Goal: Task Accomplishment & Management: Manage account settings

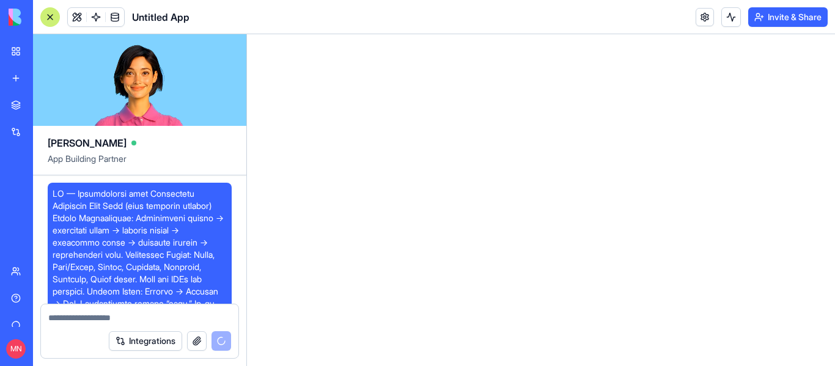
scroll to position [1200, 0]
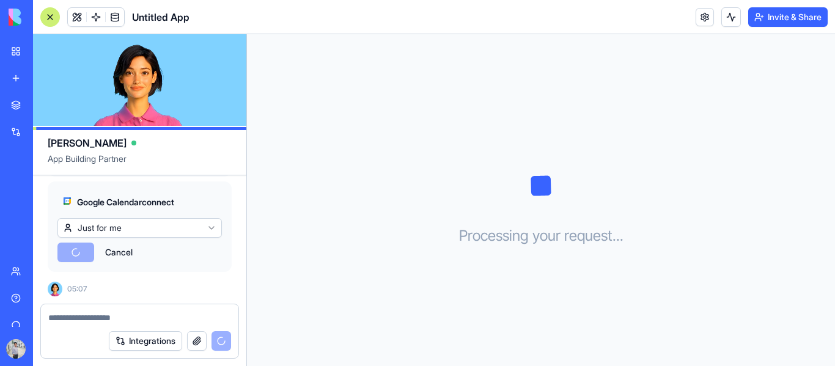
scroll to position [2286, 0]
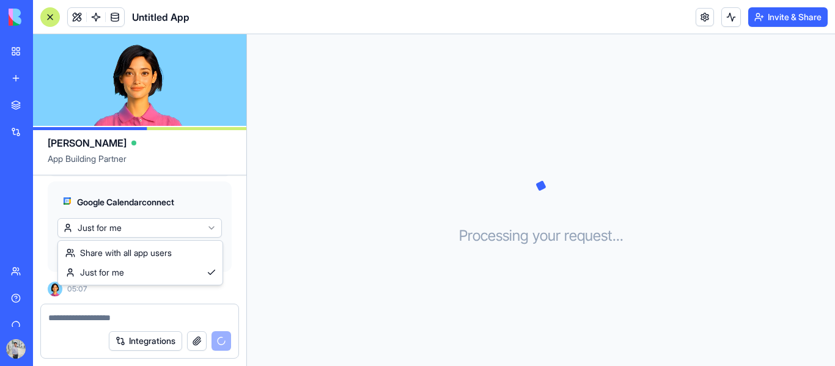
click at [164, 224] on html "BETA My Workspace New app Marketplace Integrations Recent Untitled App AI Logo …" at bounding box center [417, 183] width 835 height 366
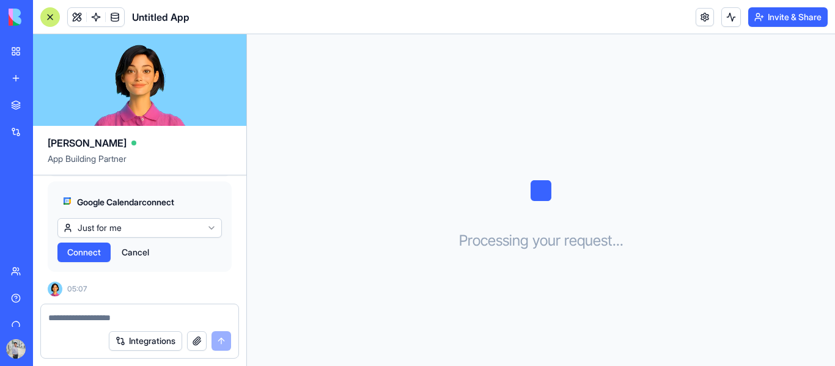
click at [234, 195] on html "BETA My Workspace New app Marketplace Integrations Recent Untitled App AI Logo …" at bounding box center [417, 183] width 835 height 366
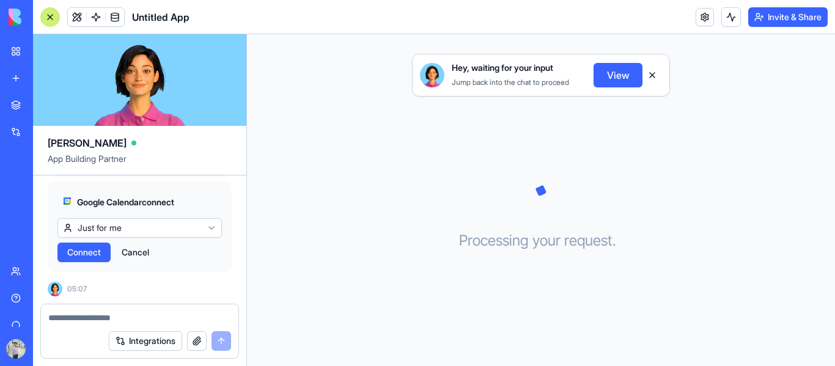
click at [89, 256] on span "Connect" at bounding box center [84, 252] width 34 height 12
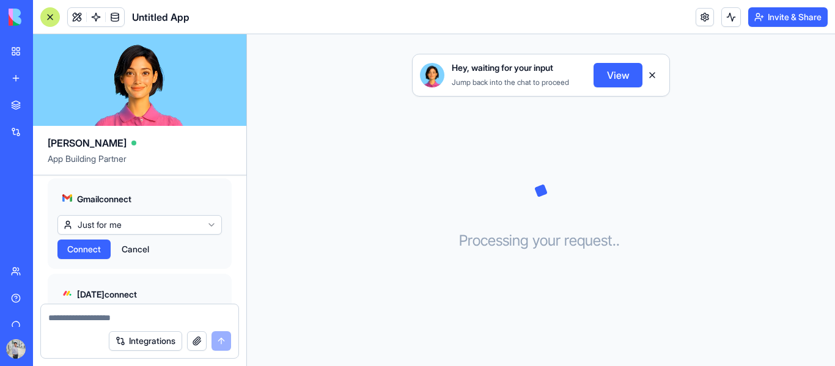
scroll to position [1745, 0]
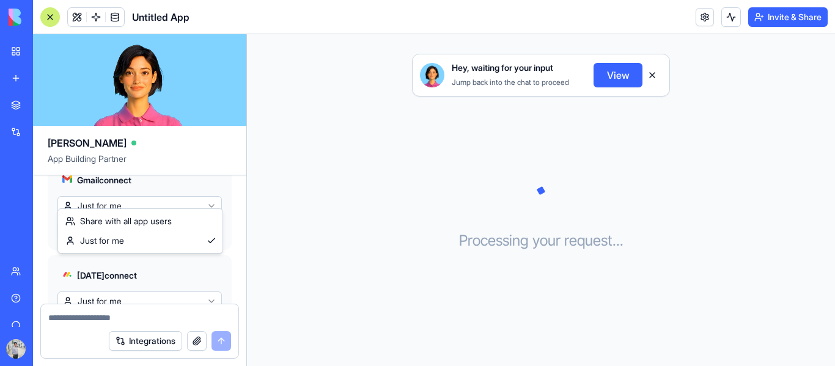
click at [97, 201] on html "BETA My Workspace New app Marketplace Integrations Recent Untitled App AI Logo …" at bounding box center [417, 183] width 835 height 366
click at [100, 198] on html "BETA My Workspace New app Marketplace Integrations Recent Untitled App AI Logo …" at bounding box center [417, 183] width 835 height 366
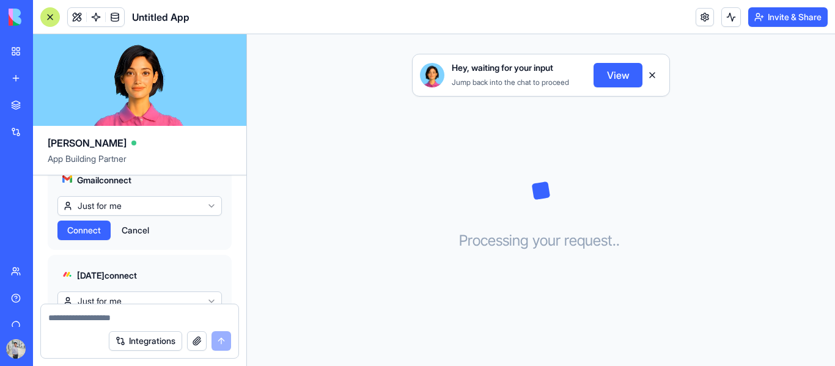
click at [83, 141] on span "Connect" at bounding box center [84, 135] width 34 height 12
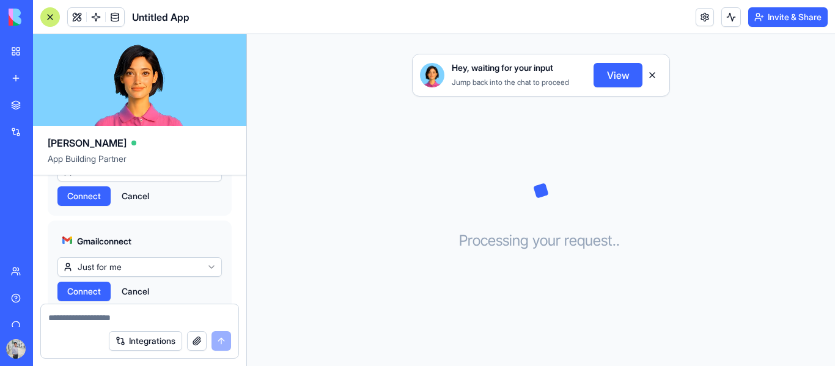
scroll to position [1623, 0]
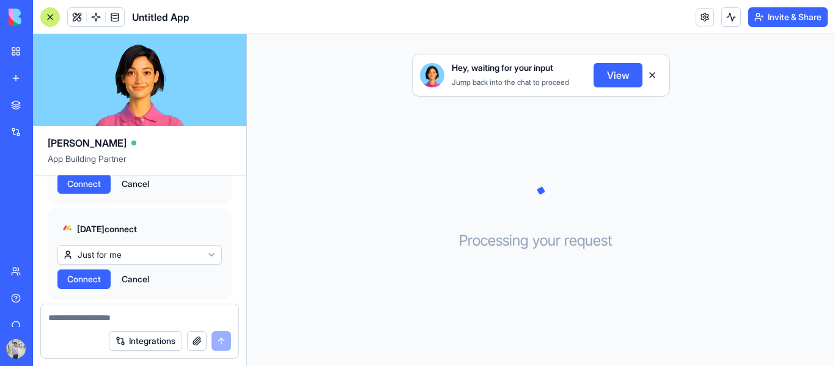
scroll to position [1797, 0]
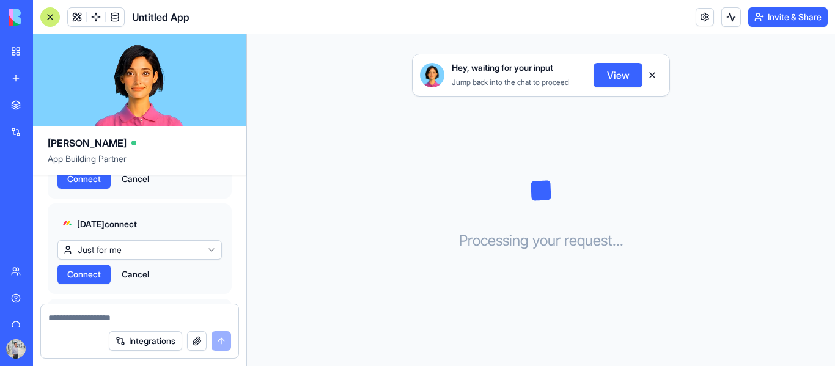
click at [82, 185] on span "Connect" at bounding box center [84, 179] width 34 height 12
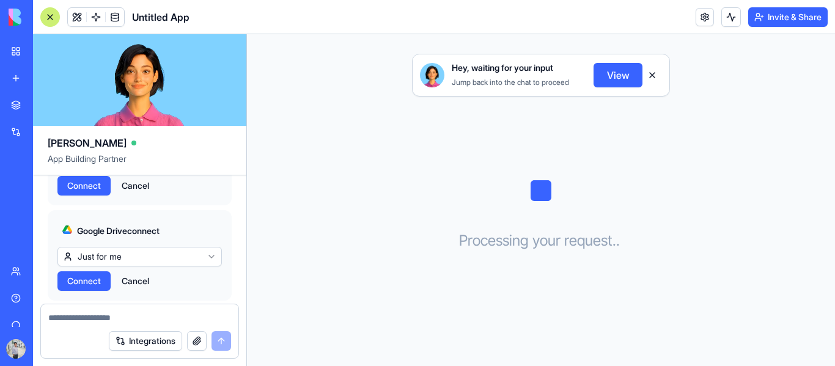
scroll to position [1919, 0]
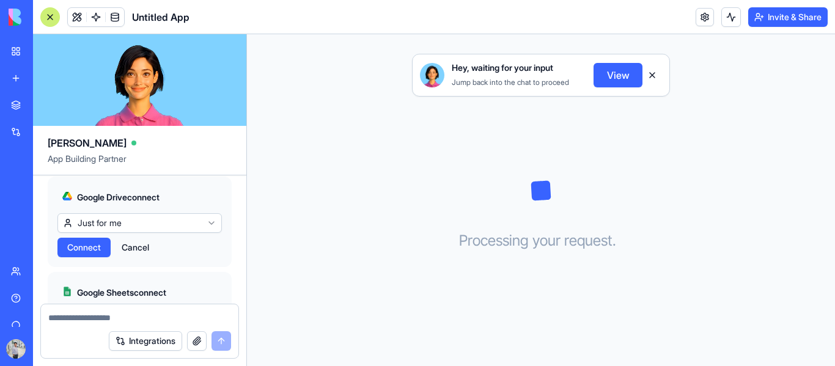
click at [91, 158] on span "Connect" at bounding box center [84, 152] width 34 height 12
click at [96, 158] on span "Connect" at bounding box center [84, 152] width 34 height 12
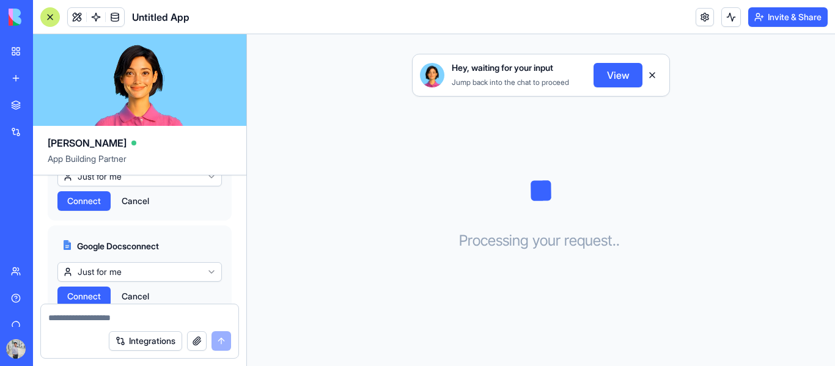
scroll to position [2102, 0]
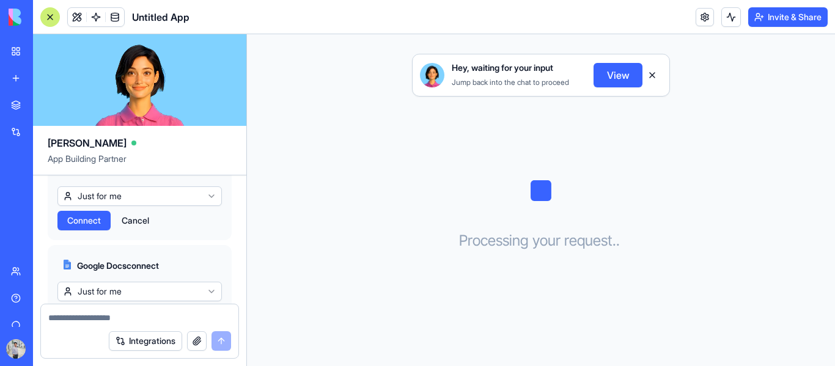
scroll to position [2102, 0]
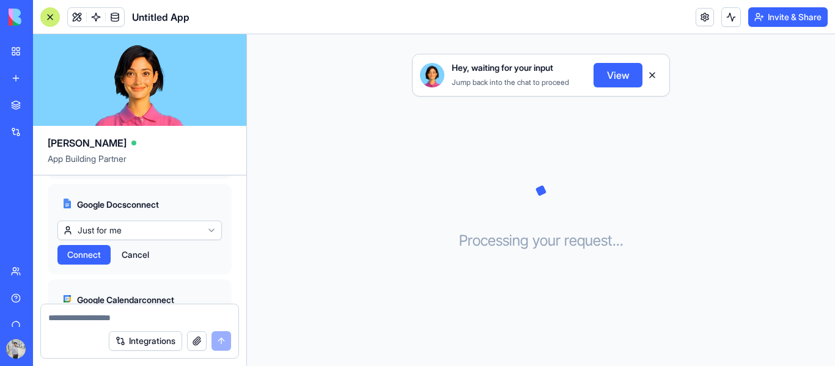
click at [67, 169] on button "Connect" at bounding box center [83, 160] width 53 height 20
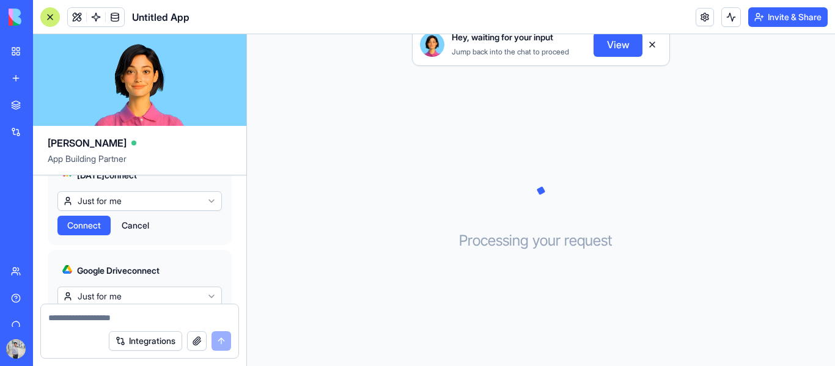
scroll to position [1929, 0]
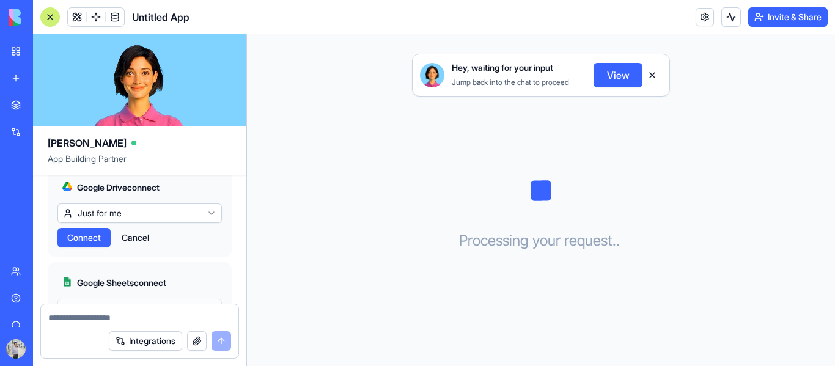
click at [94, 149] on span "Connect" at bounding box center [84, 142] width 34 height 12
click at [135, 152] on button "Cancel" at bounding box center [136, 143] width 40 height 20
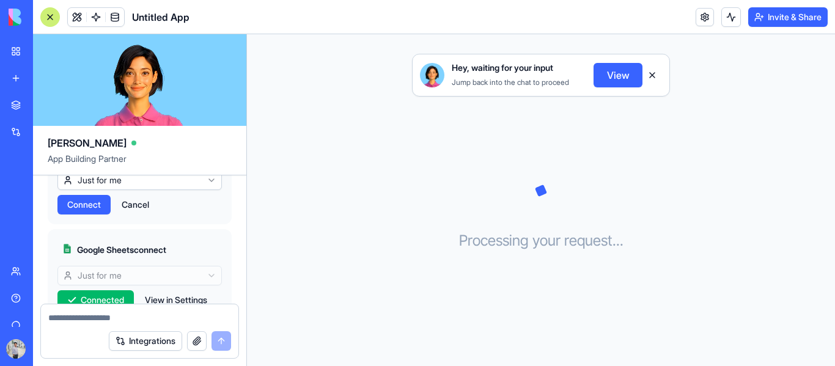
scroll to position [1894, 0]
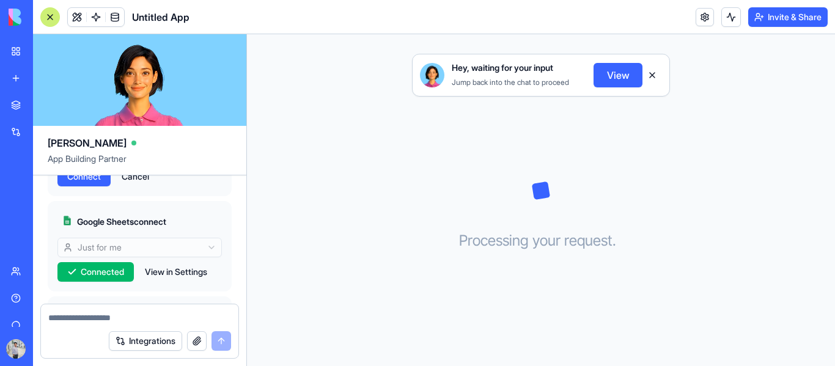
click at [94, 183] on span "Connect" at bounding box center [84, 177] width 34 height 12
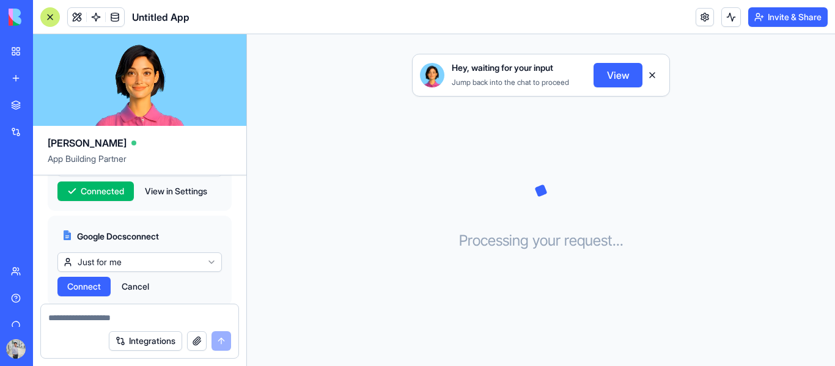
scroll to position [1946, 0]
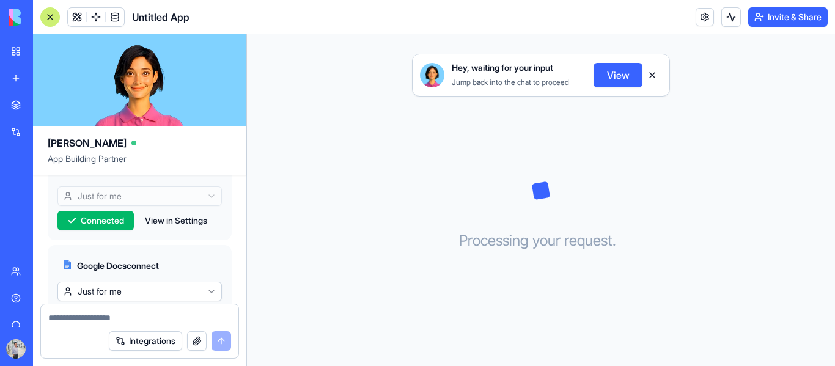
click at [80, 131] on span "Connect" at bounding box center [84, 125] width 34 height 12
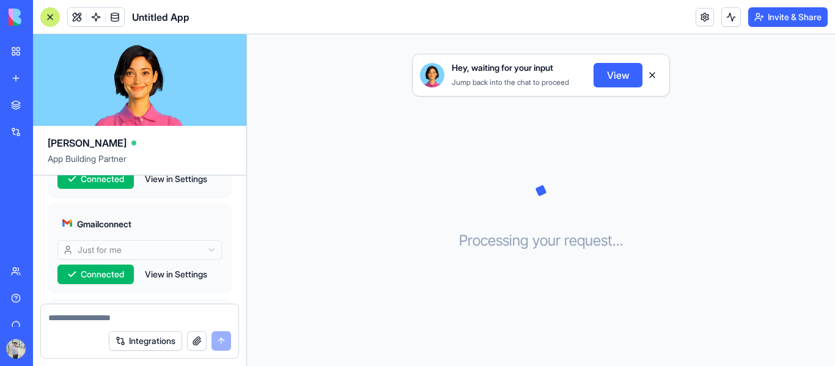
scroll to position [1632, 0]
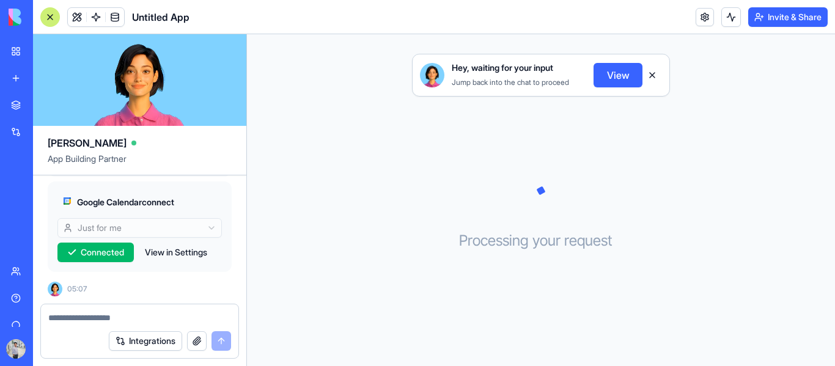
scroll to position [2173, 0]
click at [85, 167] on button "Connect" at bounding box center [83, 157] width 53 height 20
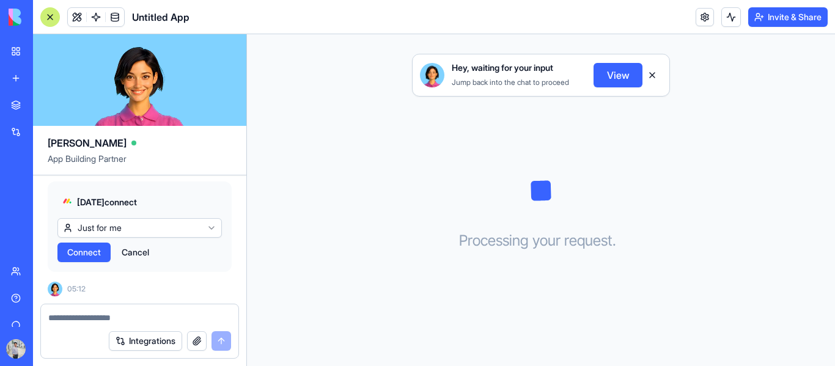
scroll to position [2474, 0]
click at [139, 251] on button "Cancel" at bounding box center [136, 253] width 40 height 20
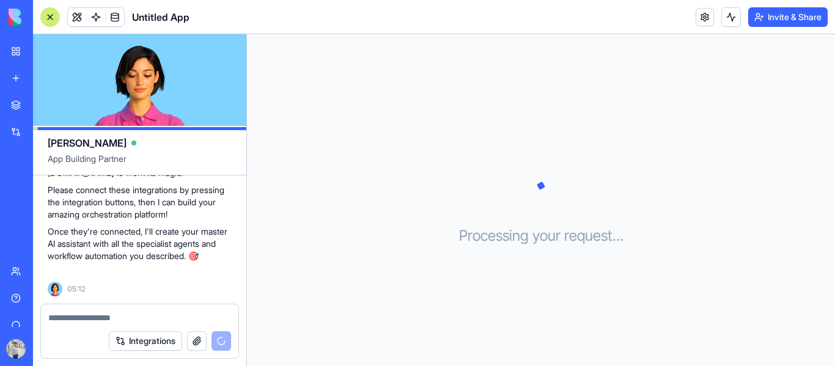
click at [103, 320] on textarea at bounding box center [139, 318] width 183 height 12
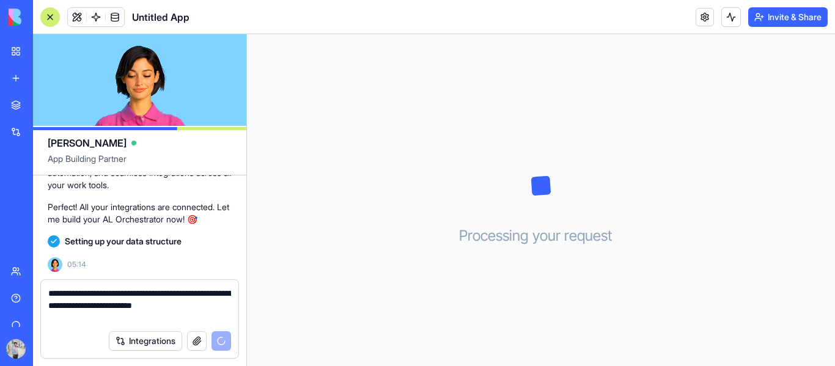
scroll to position [2601, 0]
type textarea "**********"
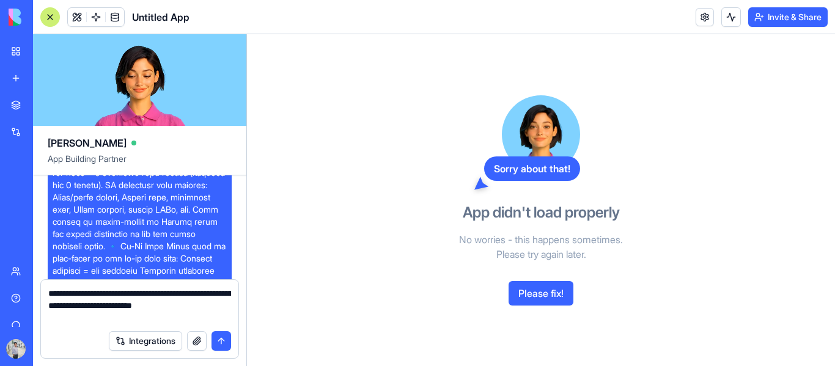
scroll to position [0, 0]
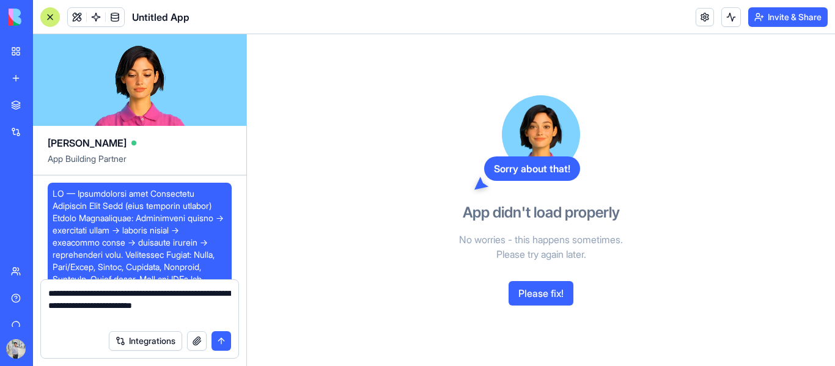
click at [53, 197] on link "Untitled App" at bounding box center [28, 191] width 49 height 24
click at [53, 120] on link "Integrations" at bounding box center [28, 132] width 49 height 24
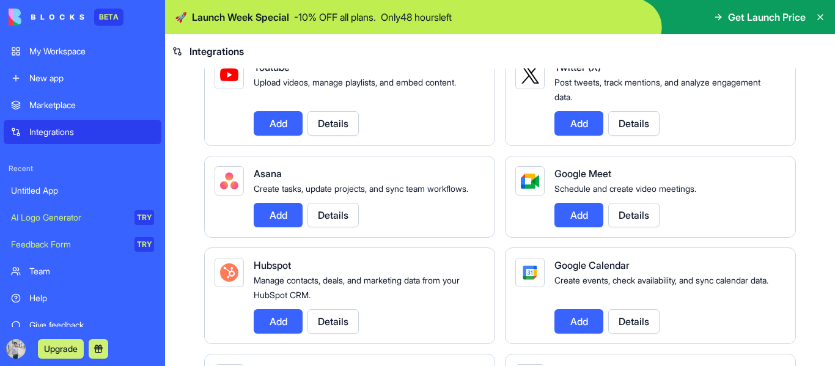
scroll to position [215, 0]
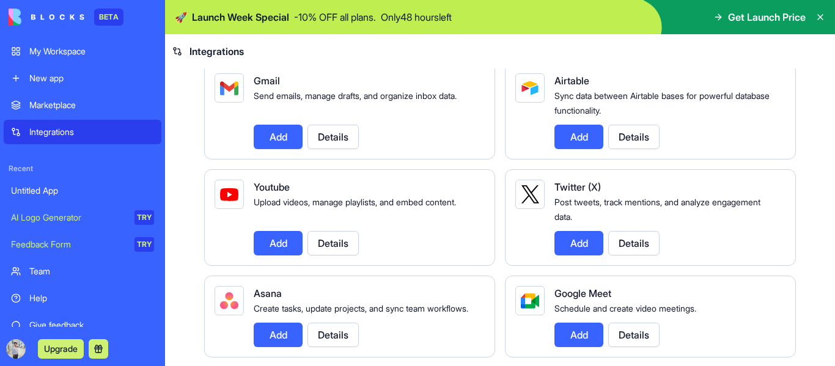
click at [70, 184] on link "Untitled App" at bounding box center [83, 191] width 158 height 24
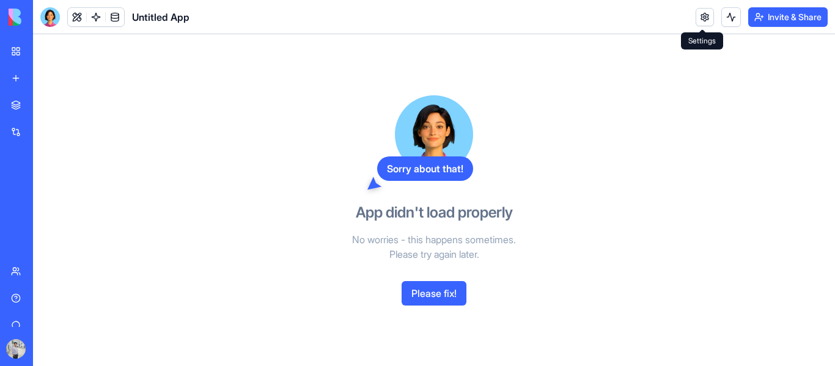
click at [703, 13] on link at bounding box center [705, 17] width 18 height 18
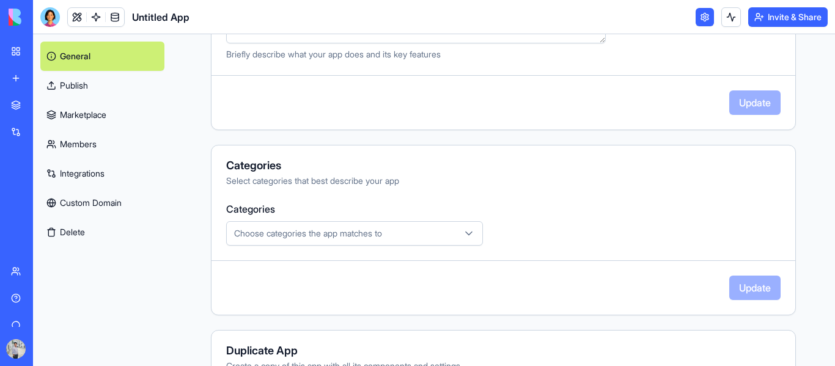
scroll to position [209, 0]
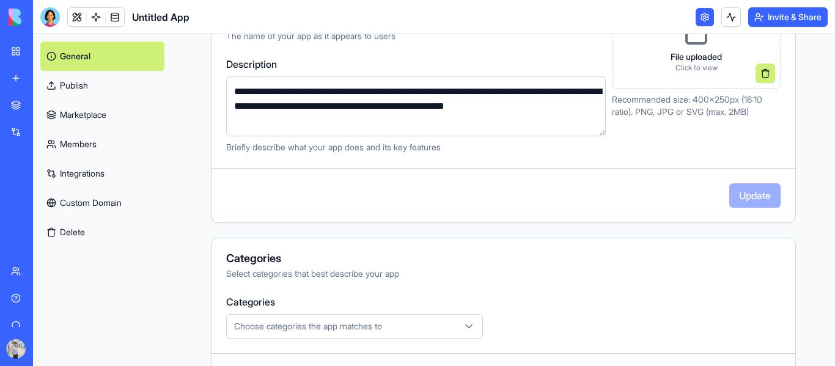
click at [90, 179] on link "Integrations" at bounding box center [102, 173] width 124 height 29
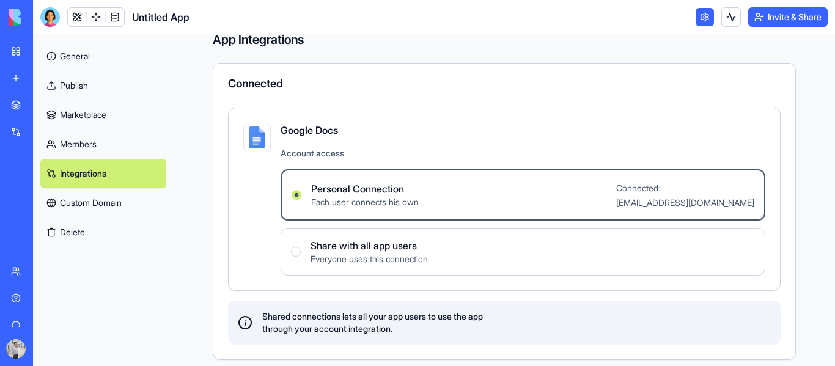
scroll to position [26, 0]
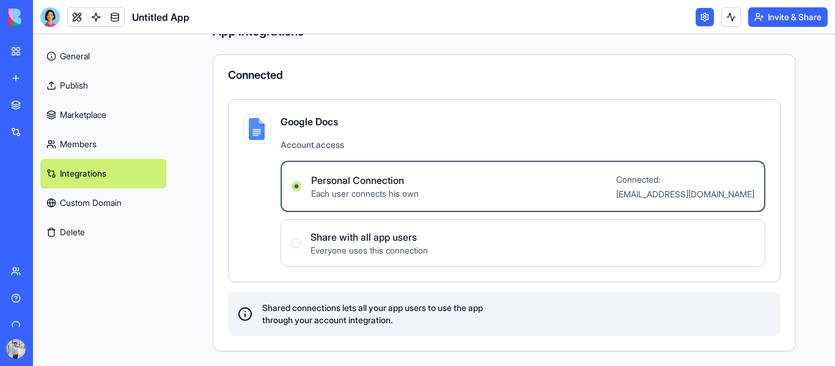
click at [264, 131] on img at bounding box center [257, 129] width 22 height 22
click at [81, 230] on button "Delete" at bounding box center [103, 232] width 126 height 29
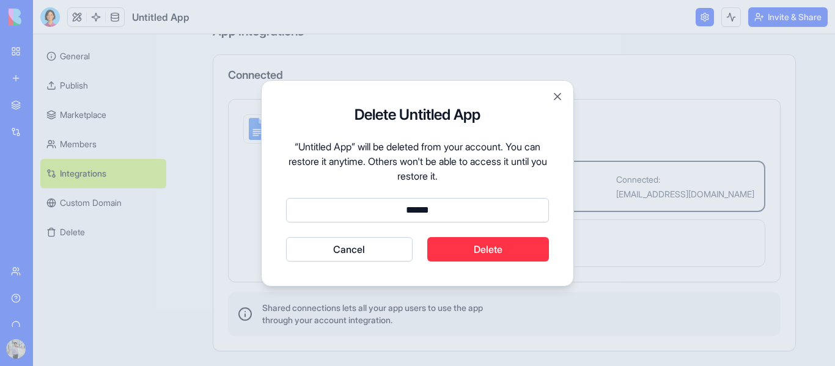
type input "******"
click at [482, 253] on button "Delete" at bounding box center [488, 249] width 122 height 24
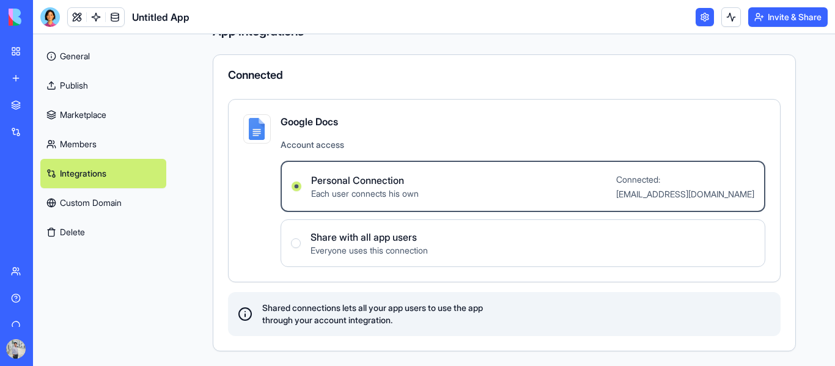
click at [20, 50] on link "My Workspace" at bounding box center [28, 51] width 49 height 24
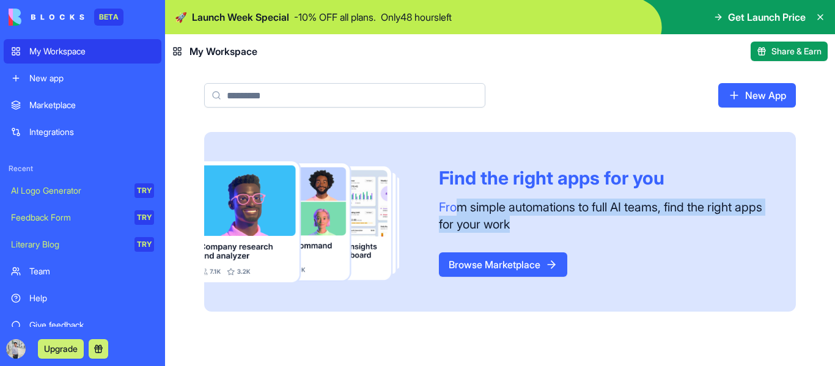
drag, startPoint x: 544, startPoint y: 223, endPoint x: 453, endPoint y: 189, distance: 97.3
click at [453, 189] on div "Find the right apps for you From simple automations to full AI teams, find the …" at bounding box center [617, 222] width 357 height 110
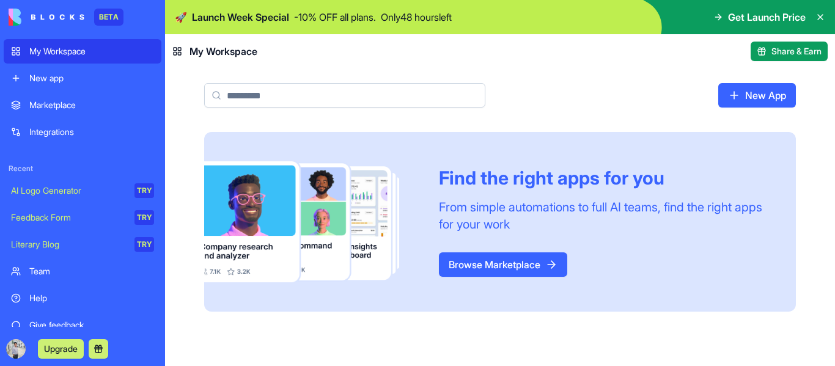
click at [589, 242] on div "Find the right apps for you From simple automations to full AI teams, find the …" at bounding box center [617, 222] width 357 height 110
click at [496, 268] on link "Browse Marketplace" at bounding box center [503, 265] width 128 height 24
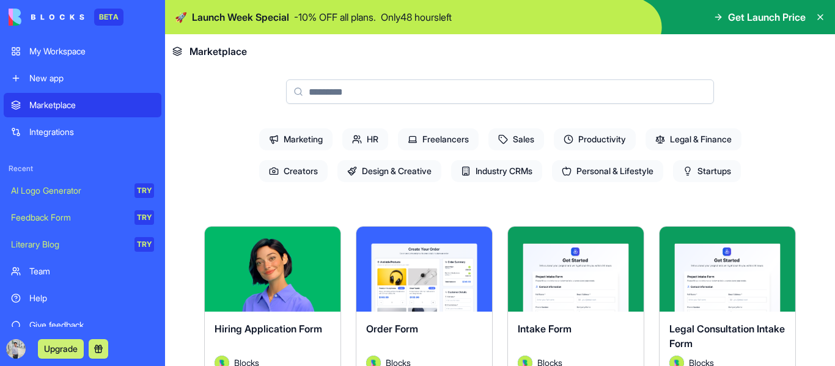
scroll to position [183, 0]
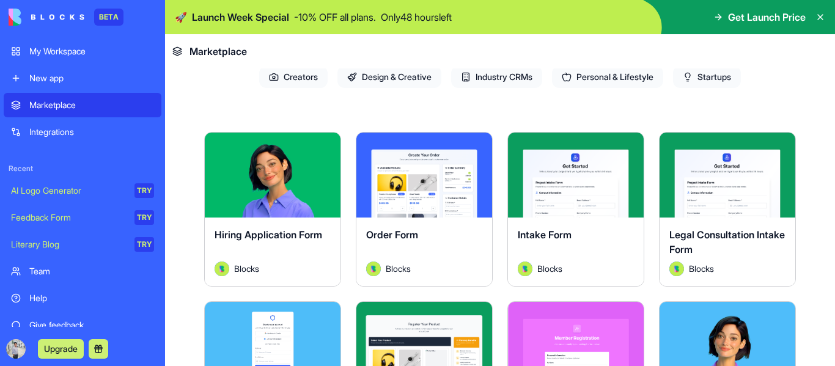
click at [729, 79] on span "Startups" at bounding box center [707, 77] width 68 height 22
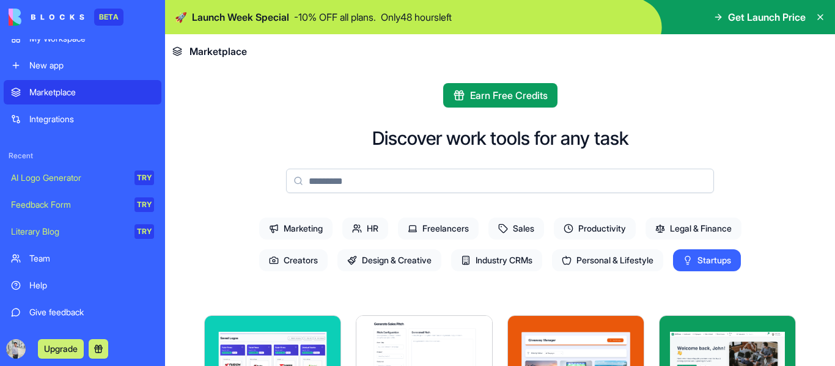
scroll to position [0, 0]
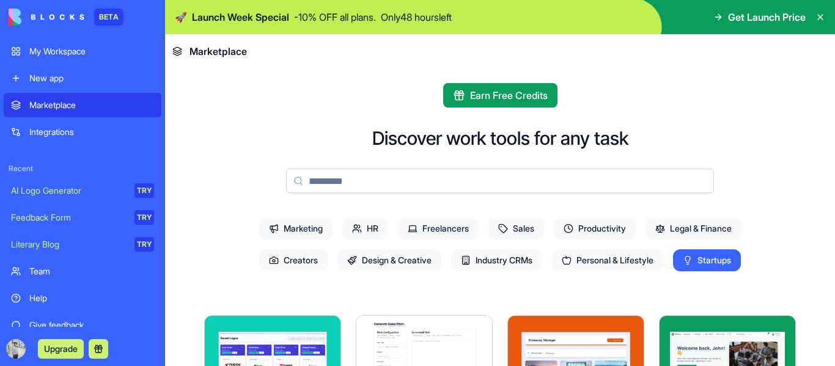
click at [51, 46] on div "My Workspace" at bounding box center [91, 51] width 125 height 12
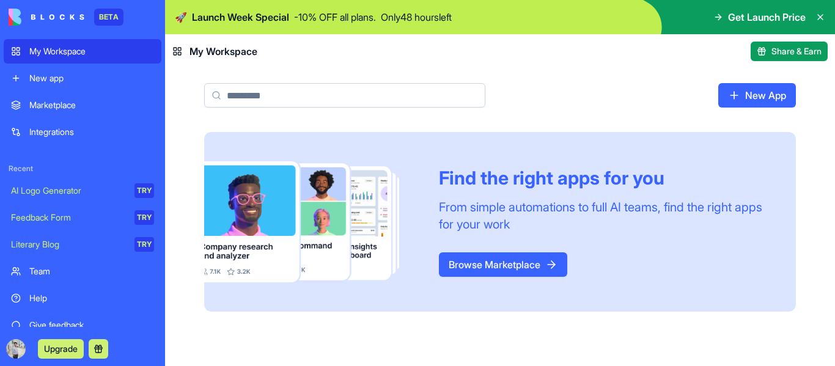
click at [42, 131] on div "Integrations" at bounding box center [91, 132] width 125 height 12
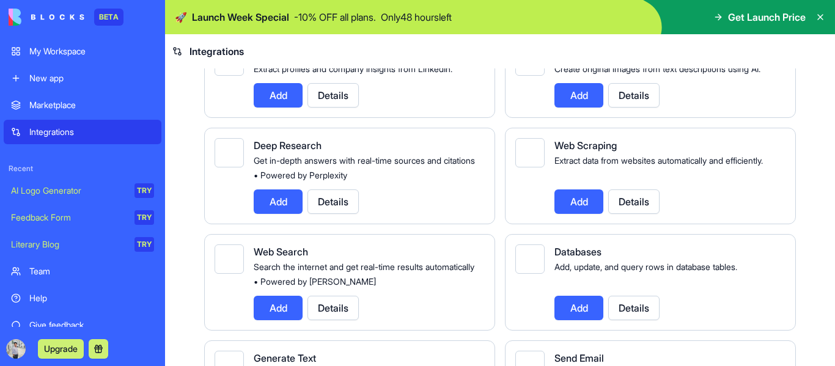
scroll to position [1376, 0]
